Goal: Information Seeking & Learning: Learn about a topic

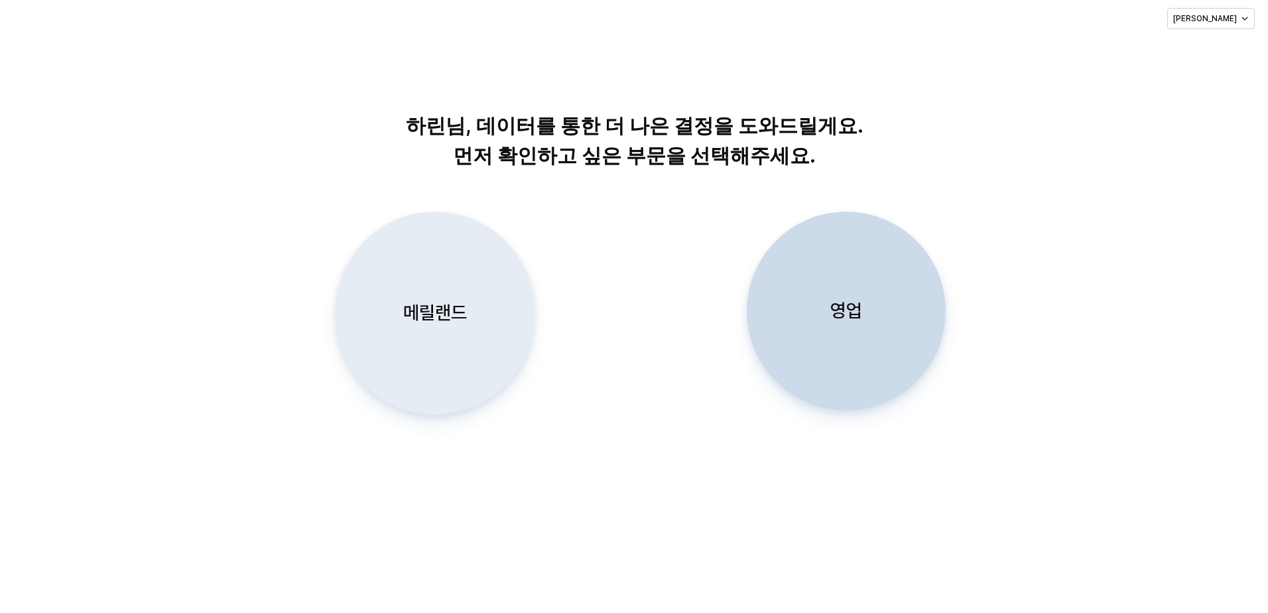
click at [484, 316] on div "메릴랜드" at bounding box center [434, 313] width 187 height 202
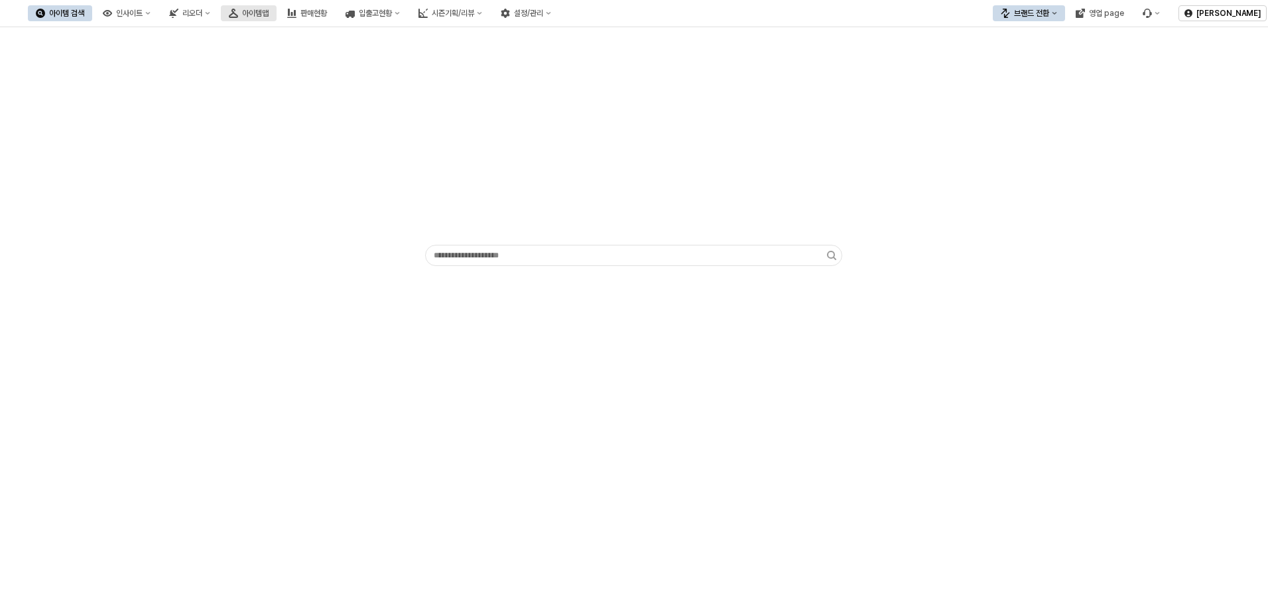
click at [269, 10] on div "아이템맵" at bounding box center [255, 13] width 27 height 9
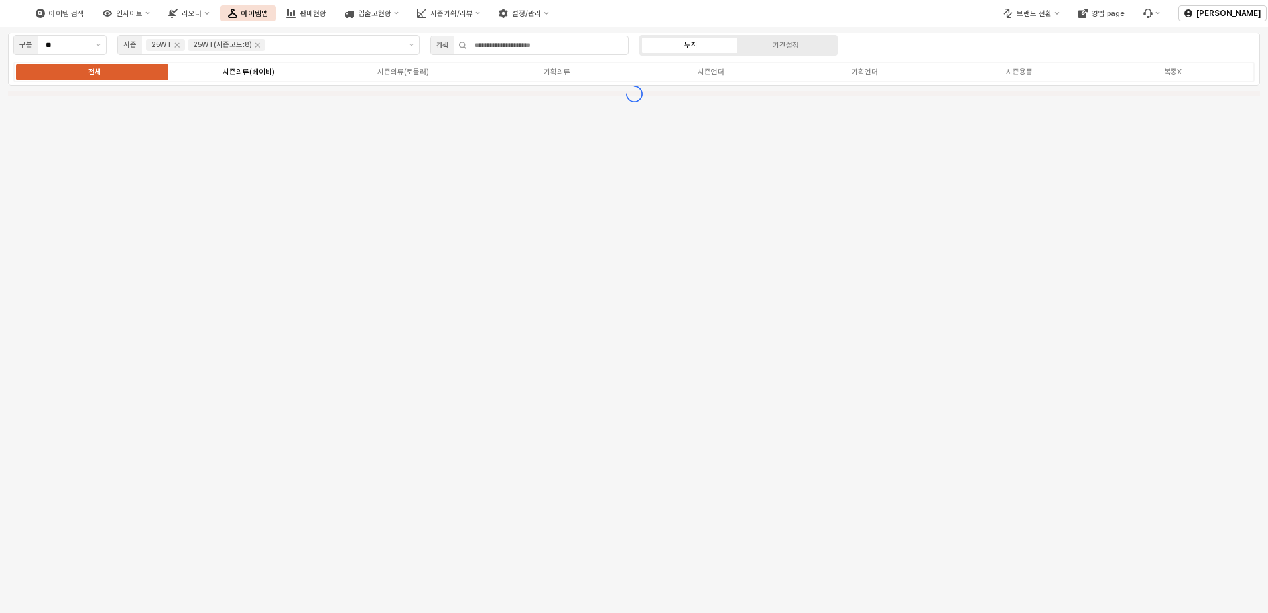
click at [312, 72] on label "시즌의류(베이비)" at bounding box center [249, 71] width 154 height 11
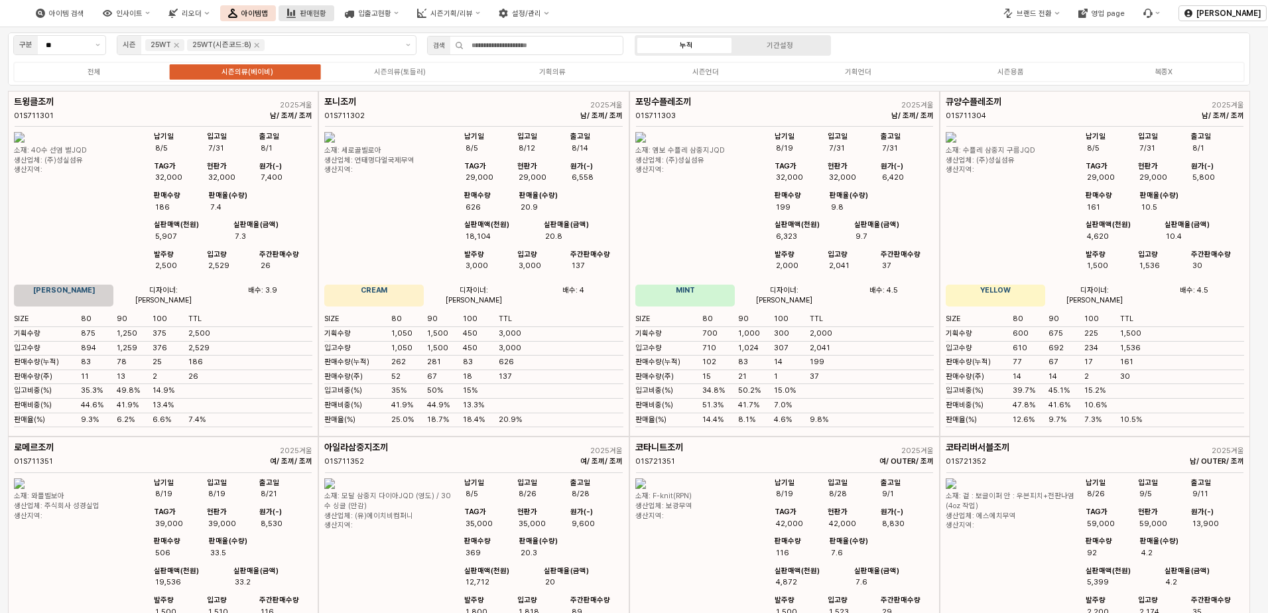
click at [326, 14] on div "판매현황" at bounding box center [313, 13] width 27 height 9
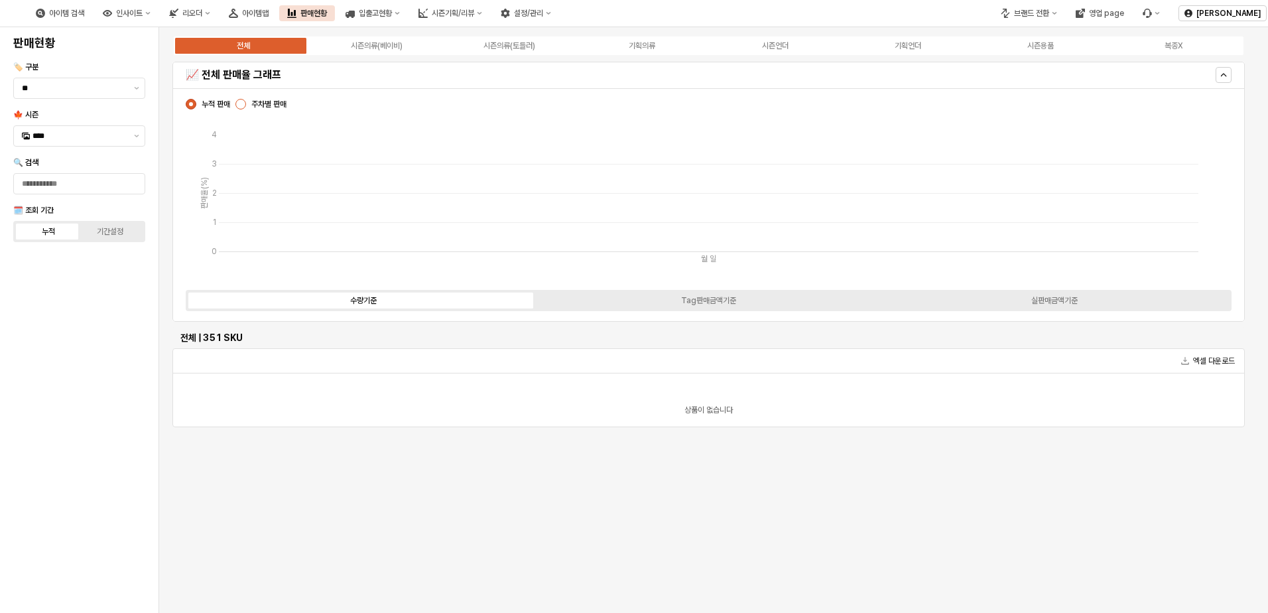
click at [237, 106] on div "App Frame" at bounding box center [240, 104] width 11 height 11
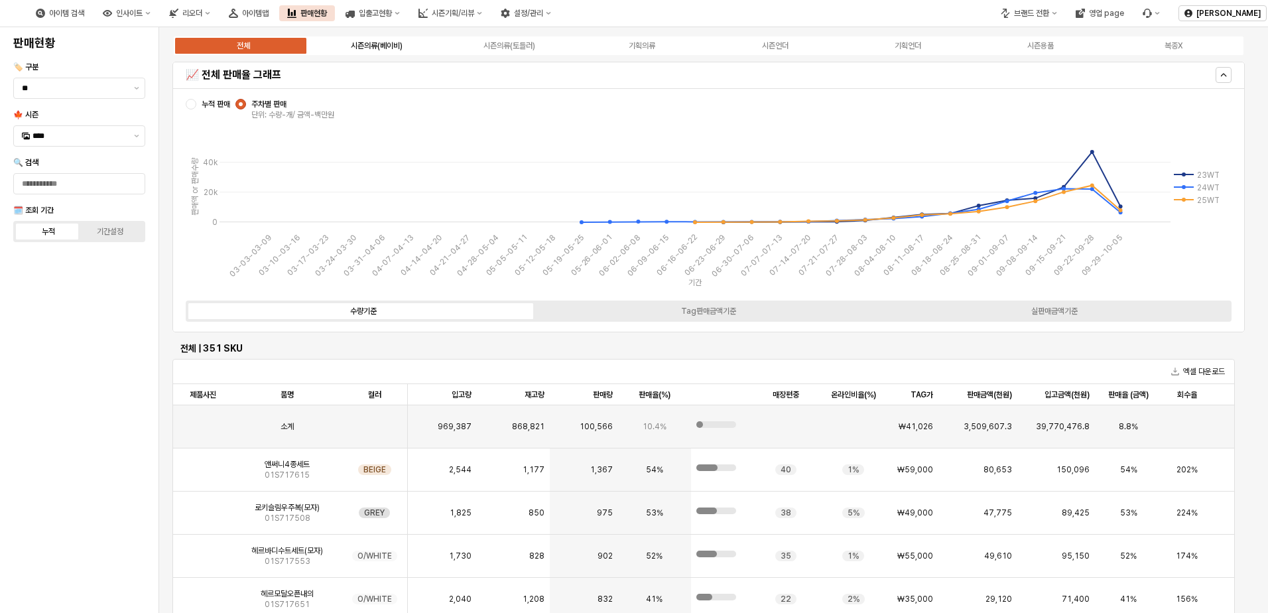
click at [373, 44] on div "시즌의류(베이비)" at bounding box center [377, 45] width 52 height 9
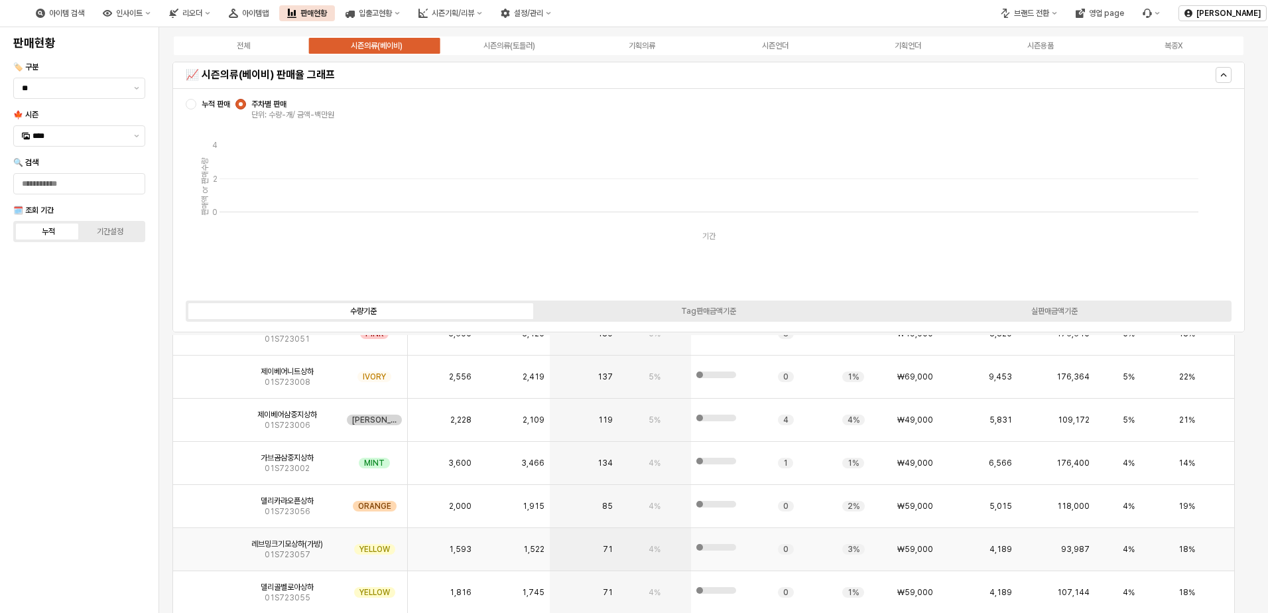
scroll to position [21, 0]
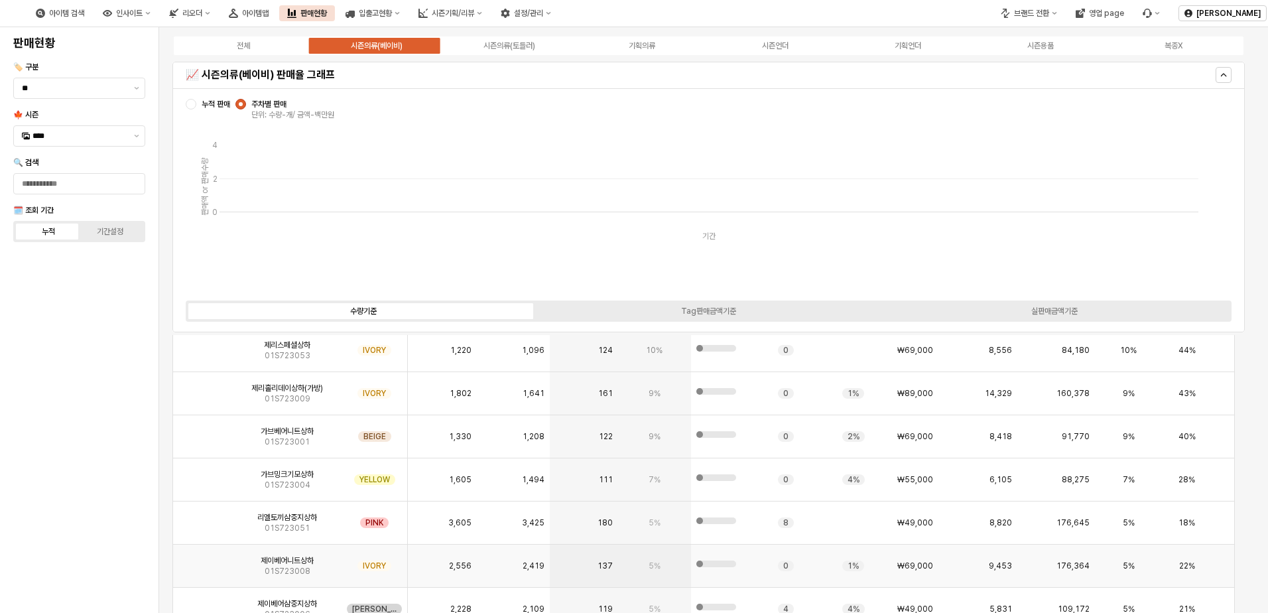
click at [369, 566] on span "IVORY" at bounding box center [374, 565] width 23 height 11
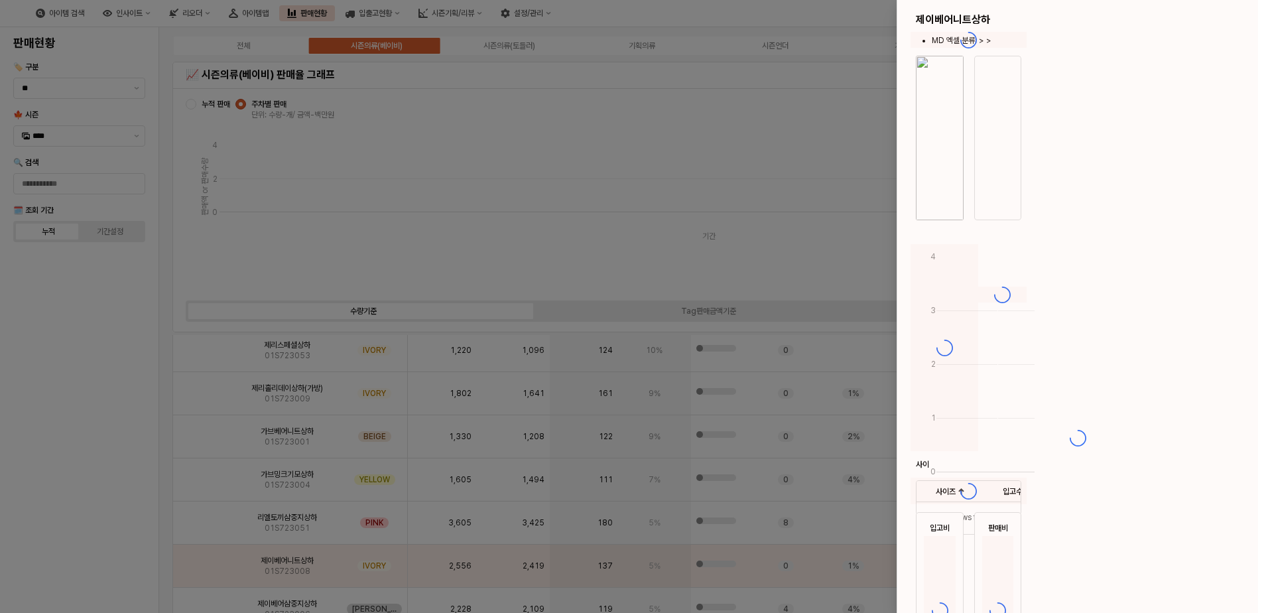
click at [341, 524] on div at bounding box center [634, 306] width 1268 height 613
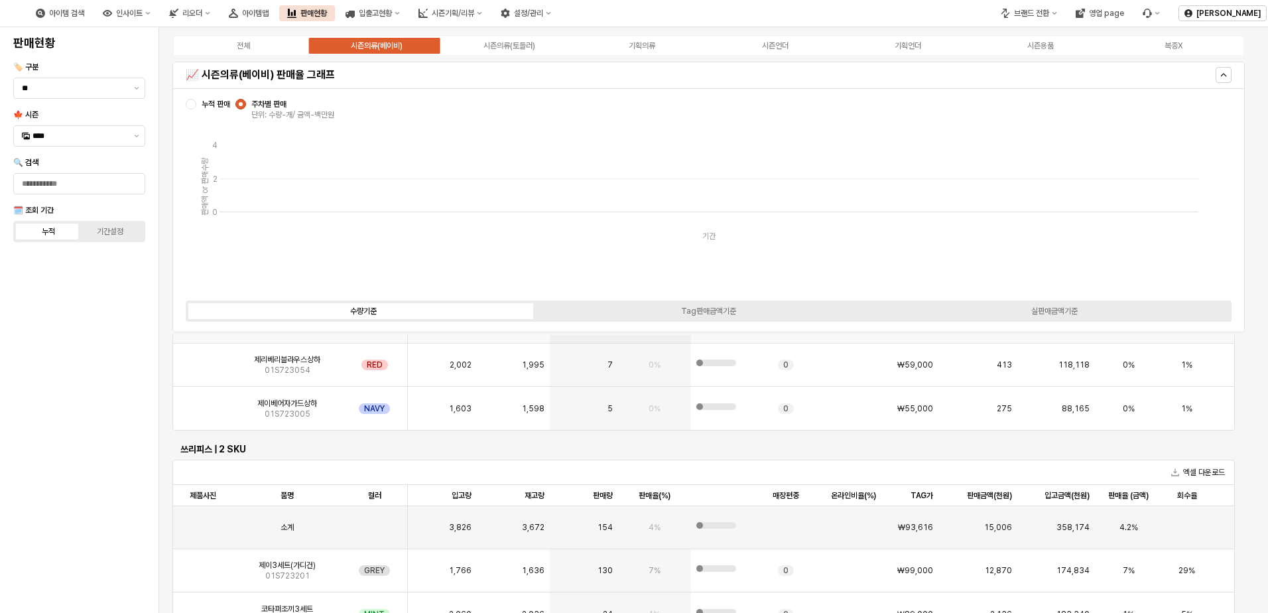
scroll to position [1989, 0]
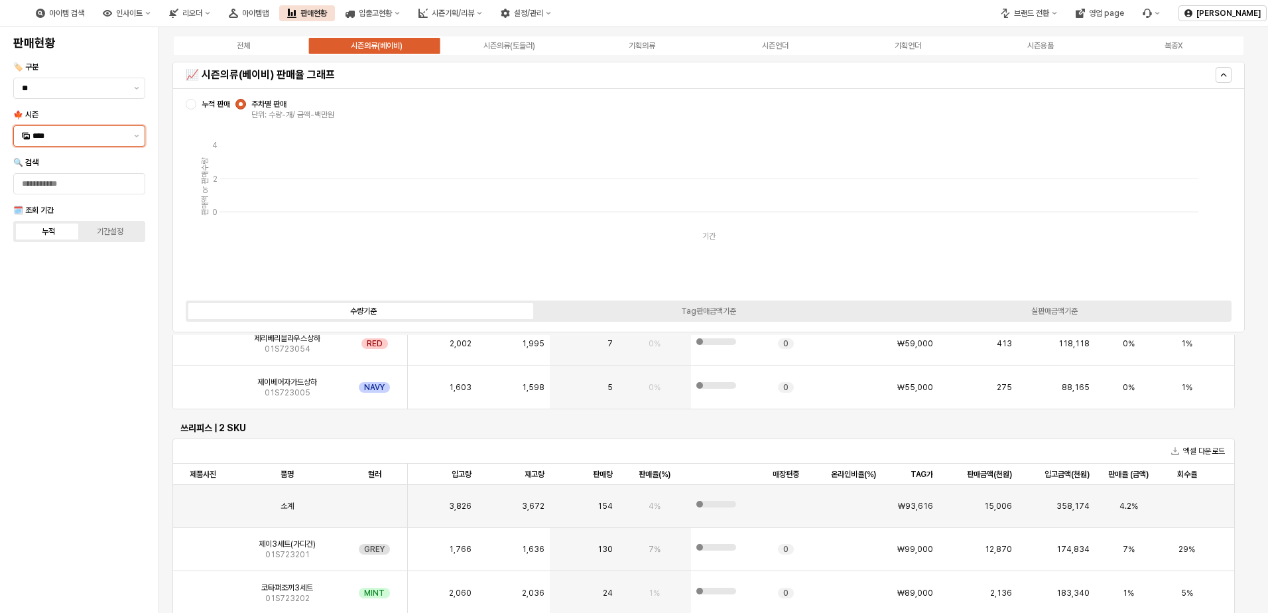
click at [125, 129] on div "****" at bounding box center [71, 136] width 115 height 20
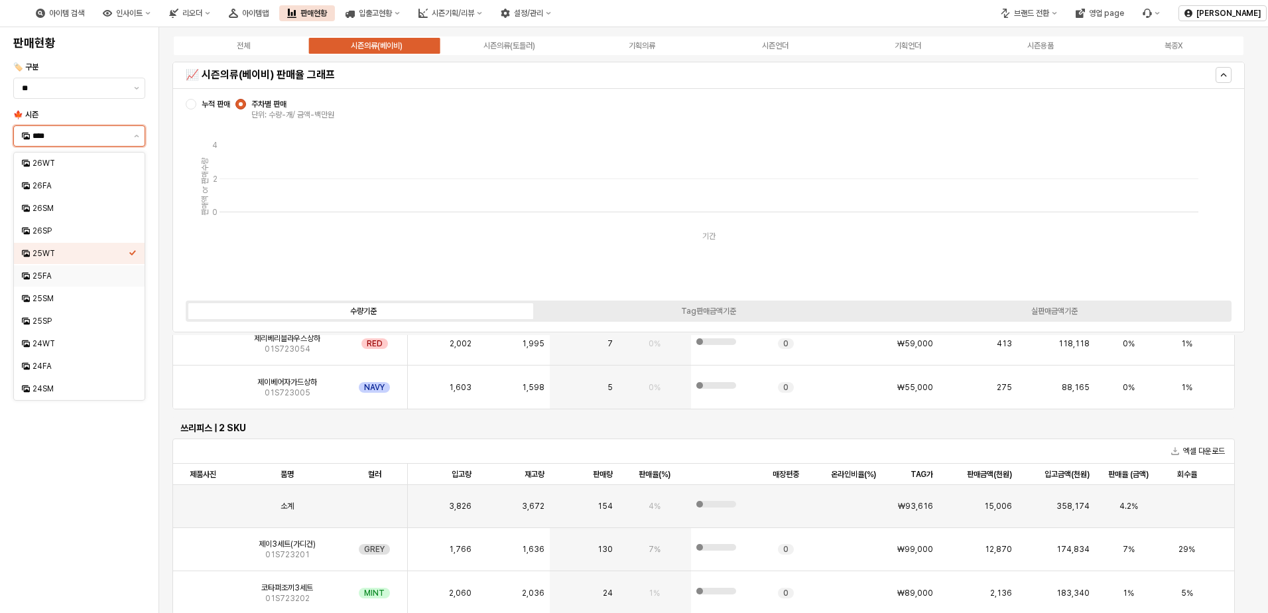
click at [73, 274] on div "25FA" at bounding box center [80, 276] width 96 height 11
type input "****"
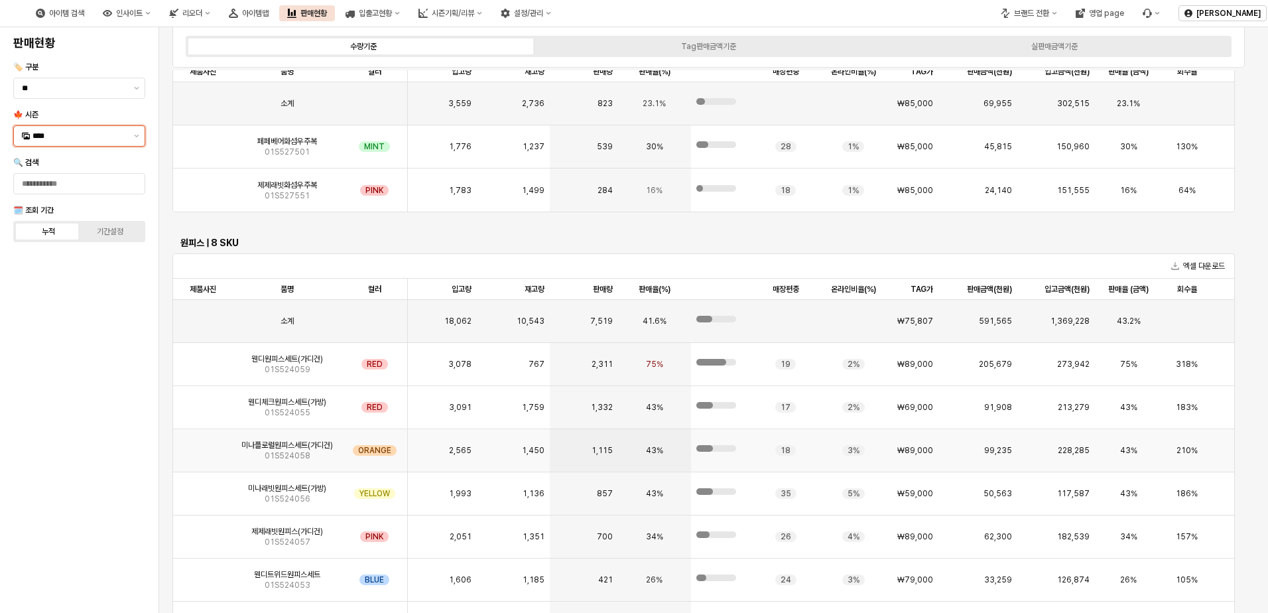
scroll to position [265, 0]
click at [203, 358] on img "App Frame" at bounding box center [203, 358] width 0 height 0
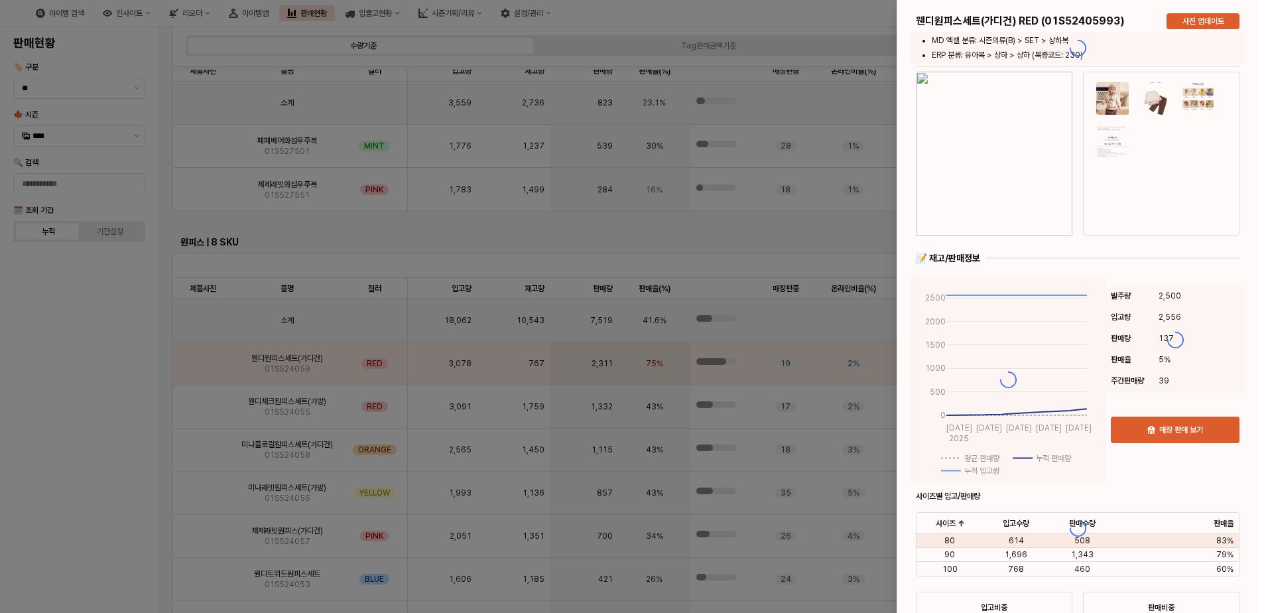
click at [154, 408] on div at bounding box center [634, 306] width 1268 height 613
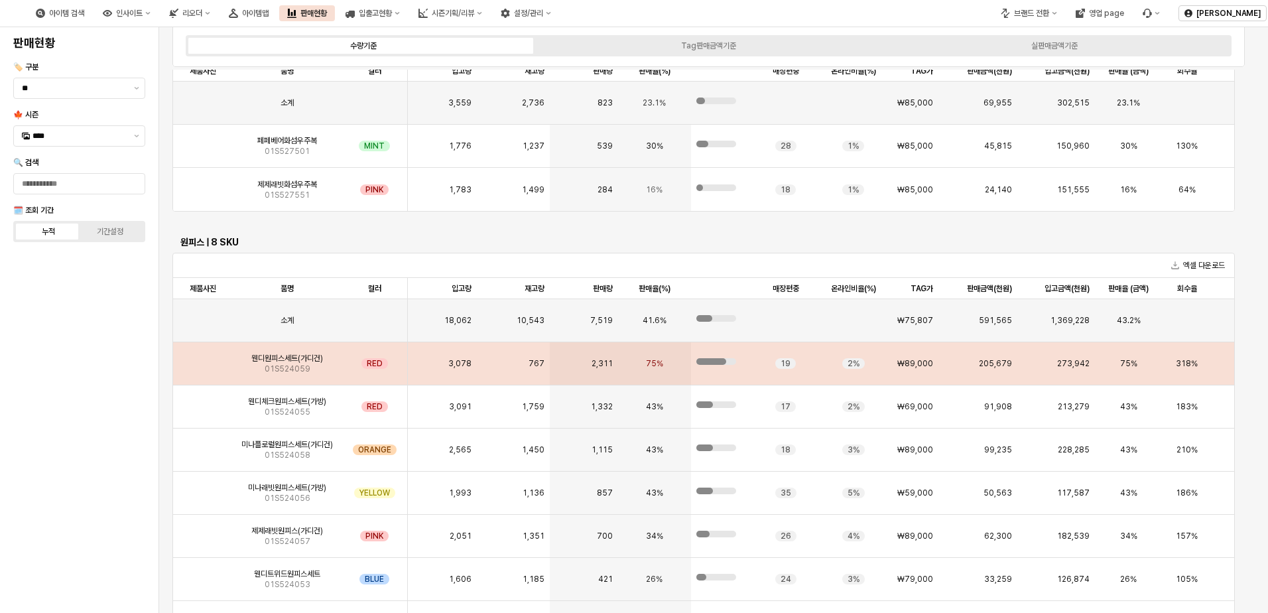
click at [203, 358] on img "App Frame" at bounding box center [203, 358] width 0 height 0
click at [308, 350] on div "웬디원피스세트(가디건) 01S524059" at bounding box center [287, 363] width 109 height 43
click at [303, 367] on span "01S524059" at bounding box center [288, 368] width 46 height 11
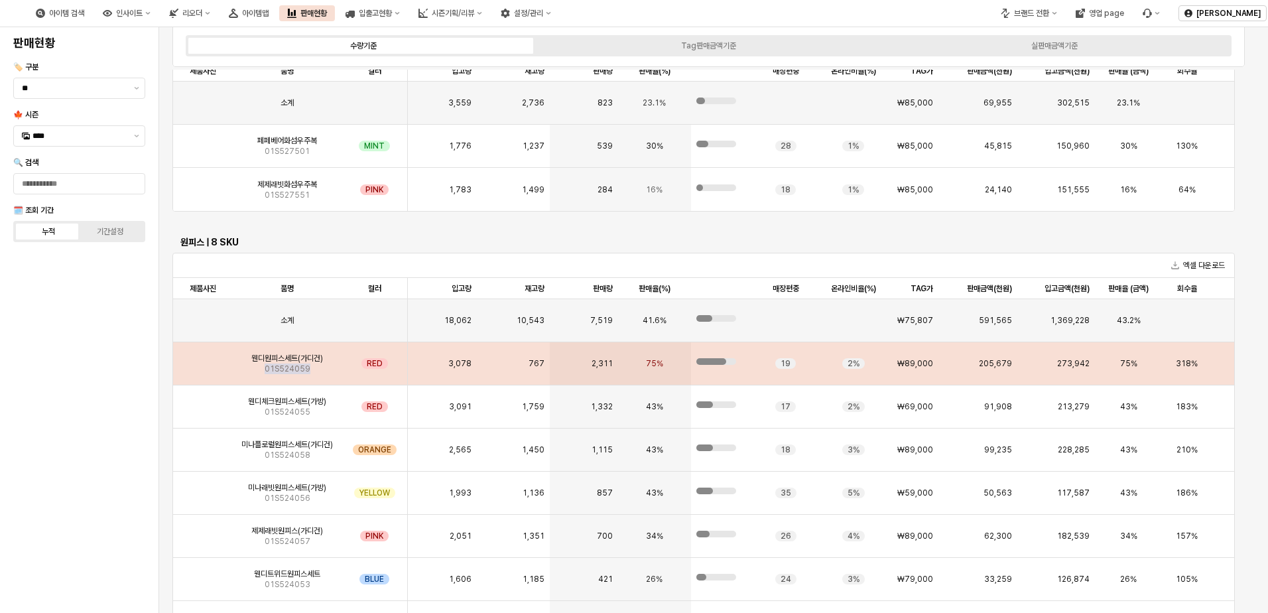
click at [303, 367] on span "01S524059" at bounding box center [288, 368] width 46 height 11
drag, startPoint x: 303, startPoint y: 367, endPoint x: 253, endPoint y: 365, distance: 49.8
click at [253, 365] on div "웬디원피스세트(가디건) 01S524059" at bounding box center [287, 363] width 109 height 43
click at [203, 358] on img "App Frame" at bounding box center [203, 358] width 0 height 0
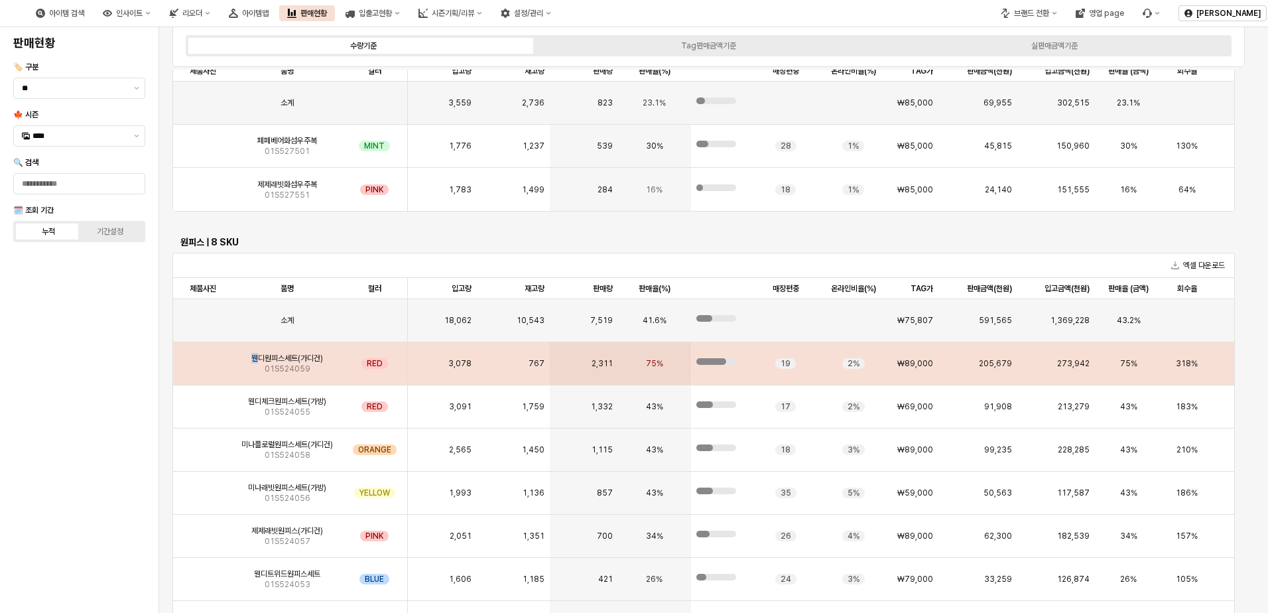
click at [203, 358] on img "App Frame" at bounding box center [203, 358] width 0 height 0
click at [778, 369] on div "19" at bounding box center [786, 363] width 66 height 43
click at [785, 365] on div "19" at bounding box center [785, 363] width 21 height 11
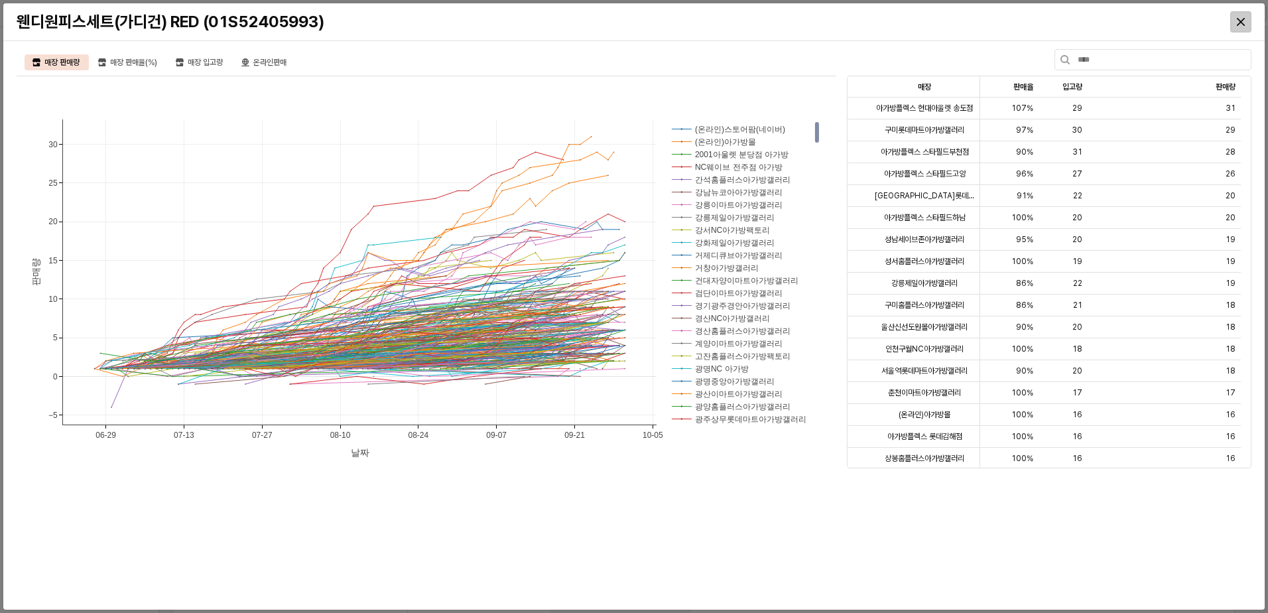
click at [1238, 20] on icon "Close" at bounding box center [1240, 22] width 8 height 8
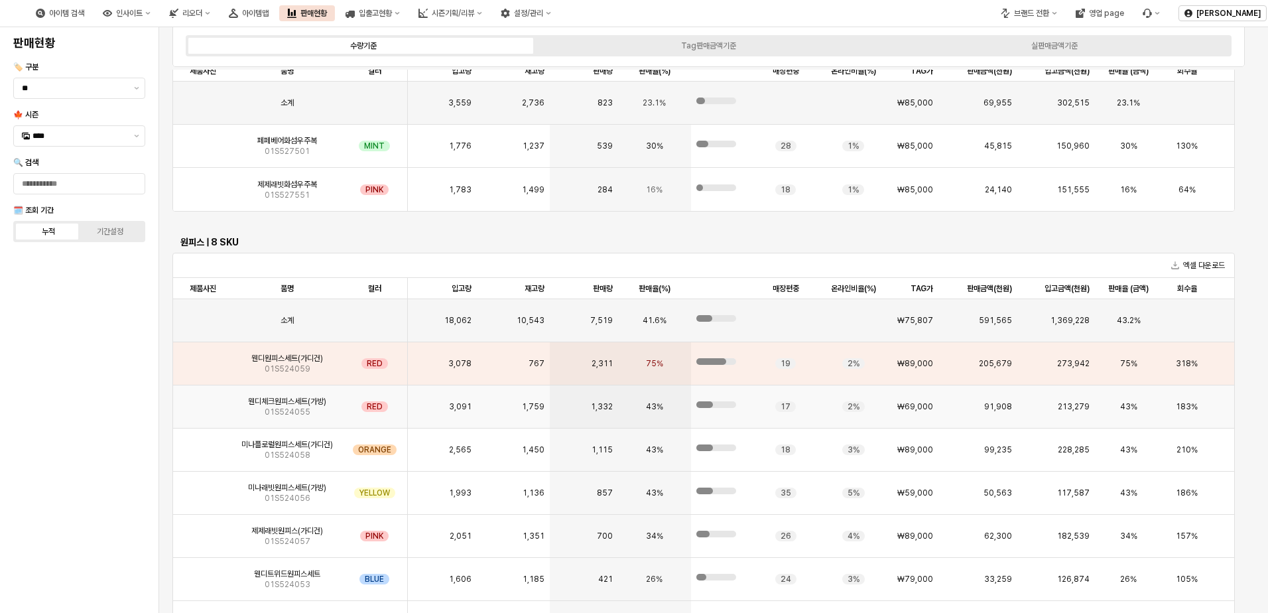
click at [300, 399] on span "웬디체크원피스세트(가방)" at bounding box center [287, 401] width 78 height 11
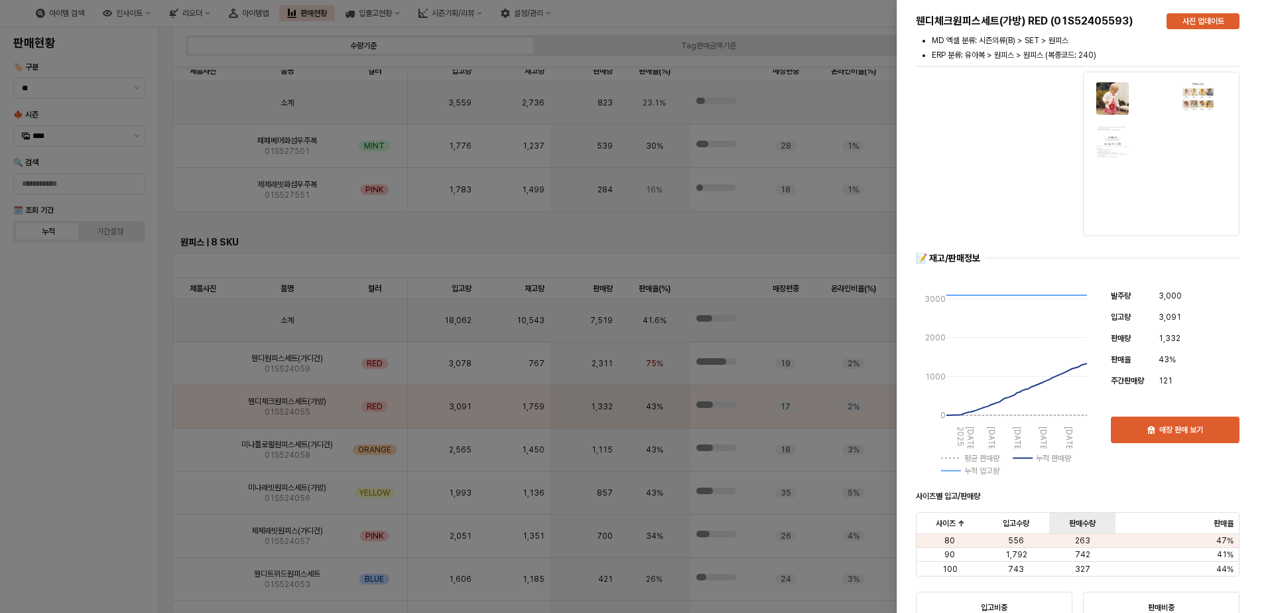
scroll to position [133, 0]
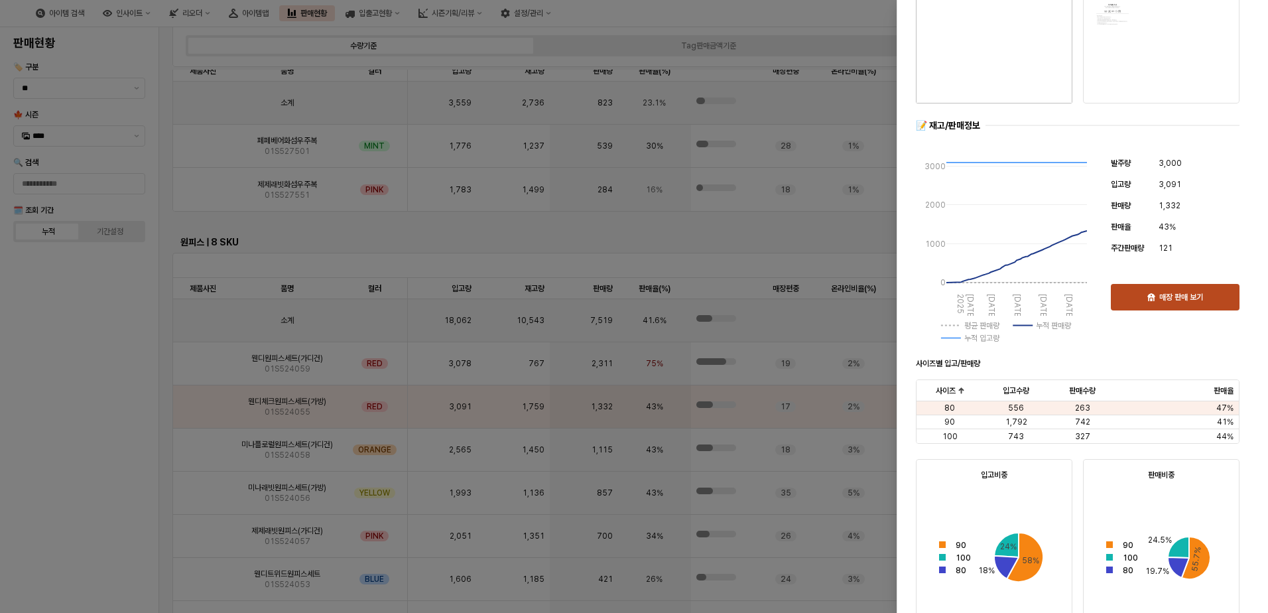
click at [1166, 298] on p "매장 판매 보기" at bounding box center [1181, 297] width 44 height 11
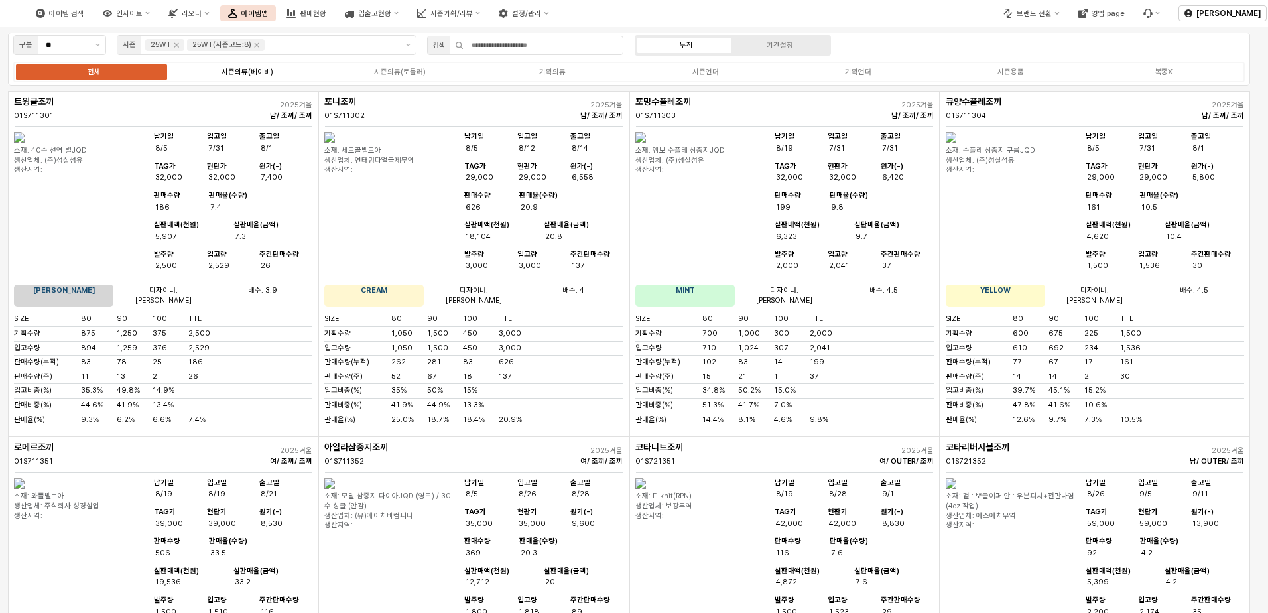
click at [265, 72] on div "시즌의류(베이비)" at bounding box center [247, 72] width 52 height 9
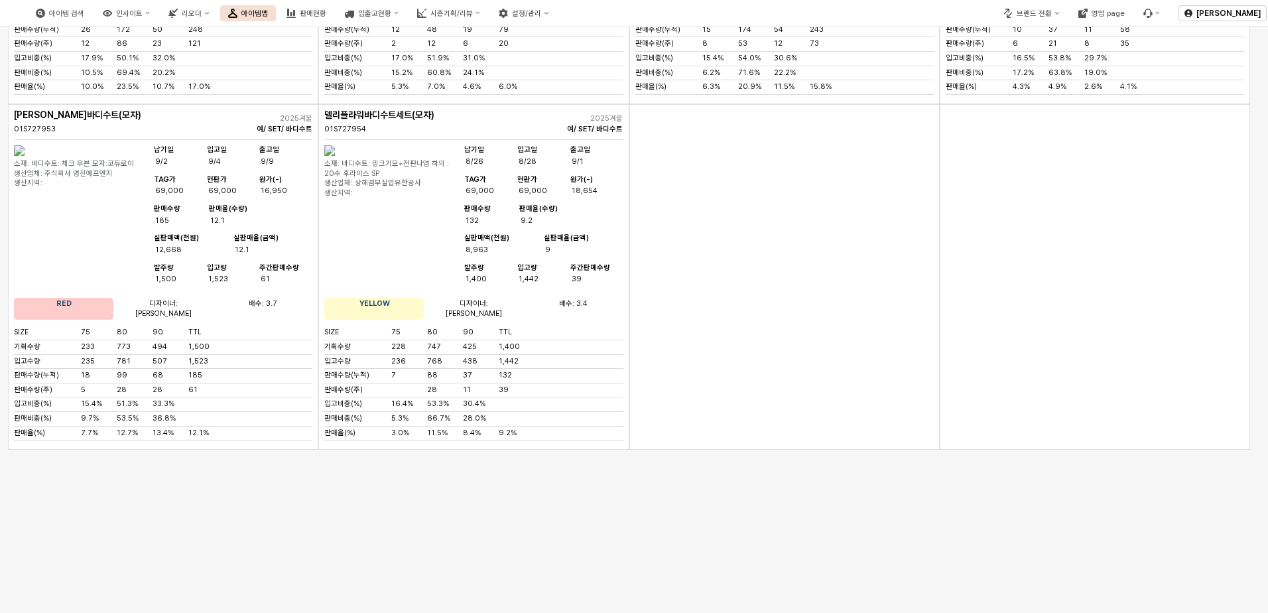
scroll to position [6647, 0]
